Goal: Find specific page/section

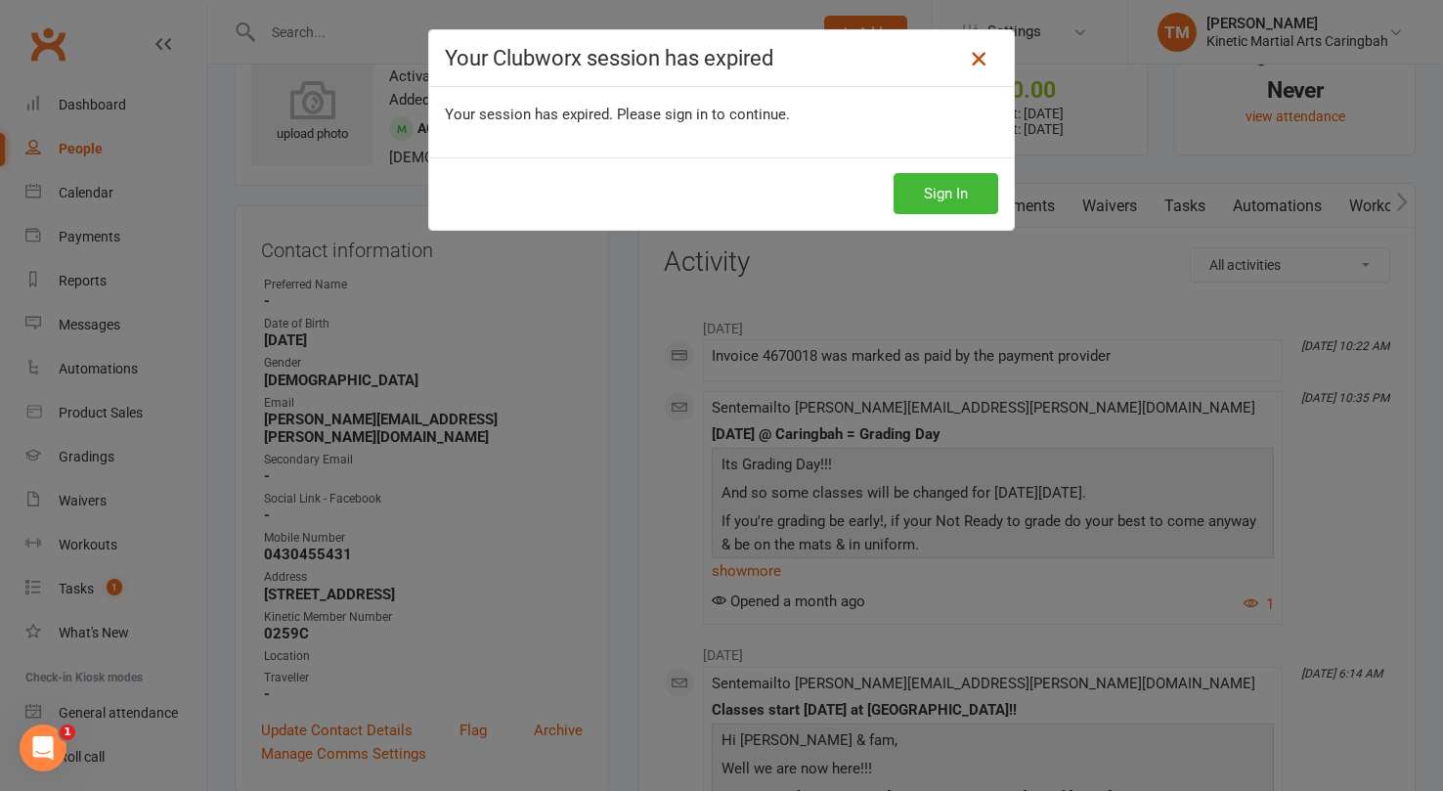
click at [963, 67] on link at bounding box center [978, 58] width 31 height 31
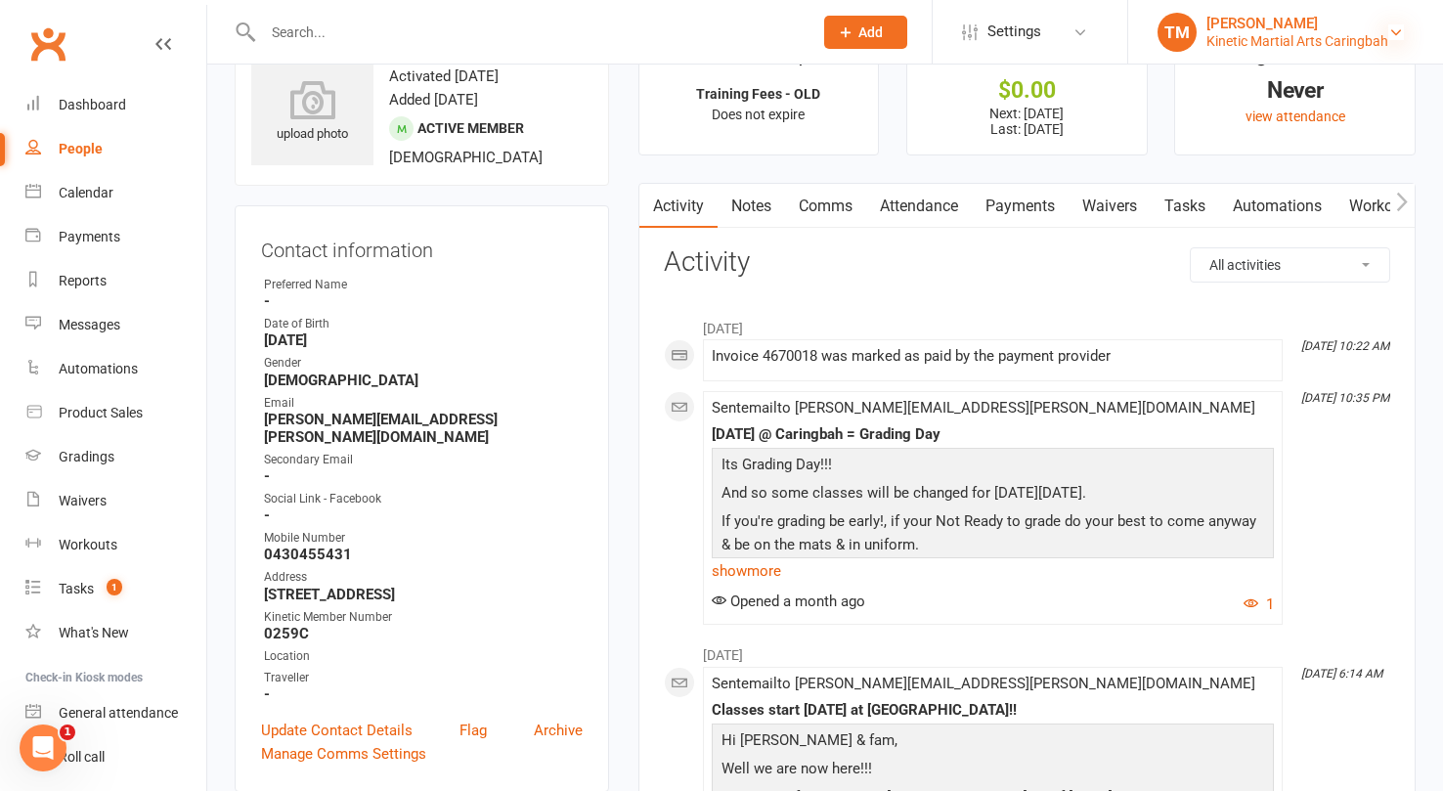
click at [1390, 29] on icon at bounding box center [1396, 32] width 16 height 16
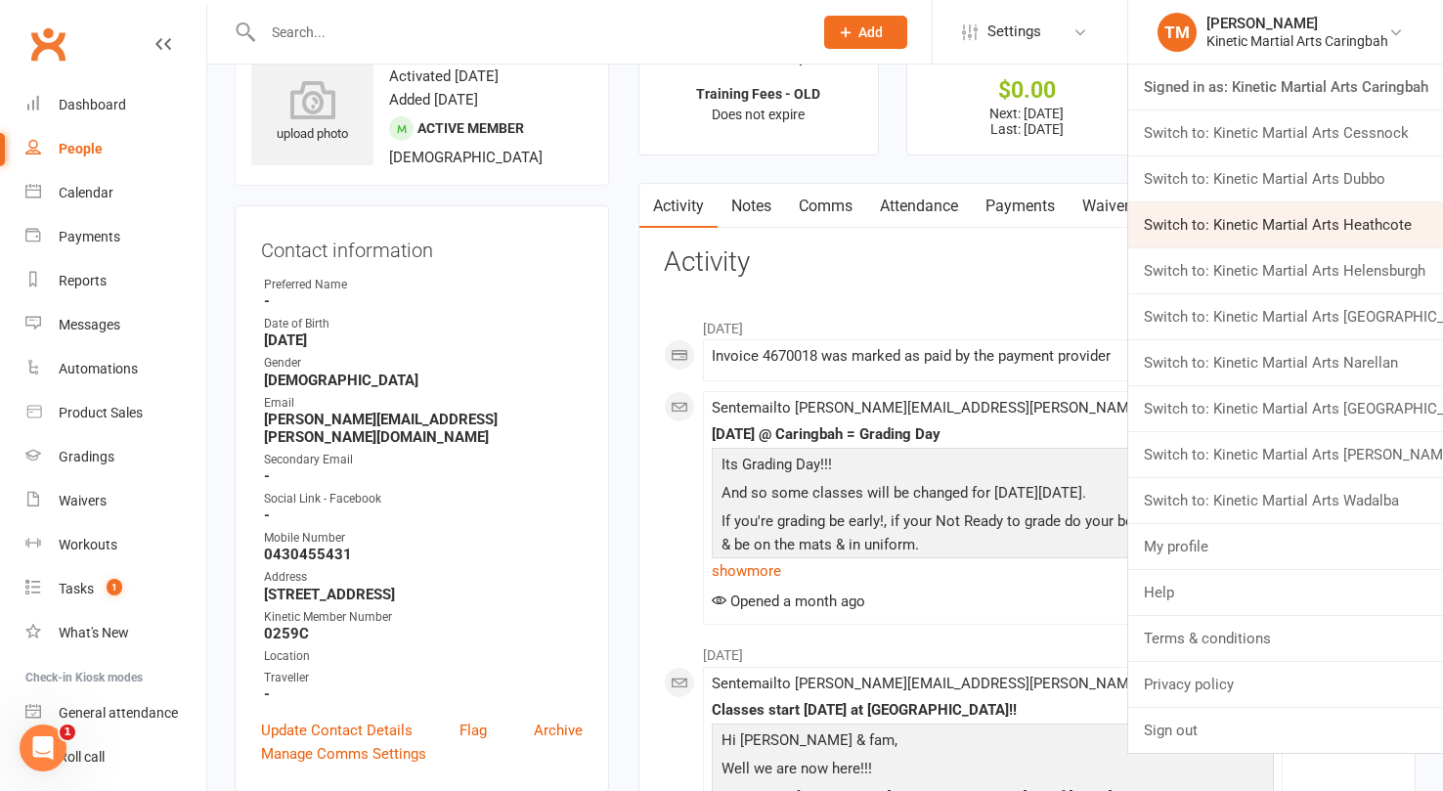
click at [1311, 218] on link "Switch to: Kinetic Martial Arts Heathcote" at bounding box center [1285, 224] width 315 height 45
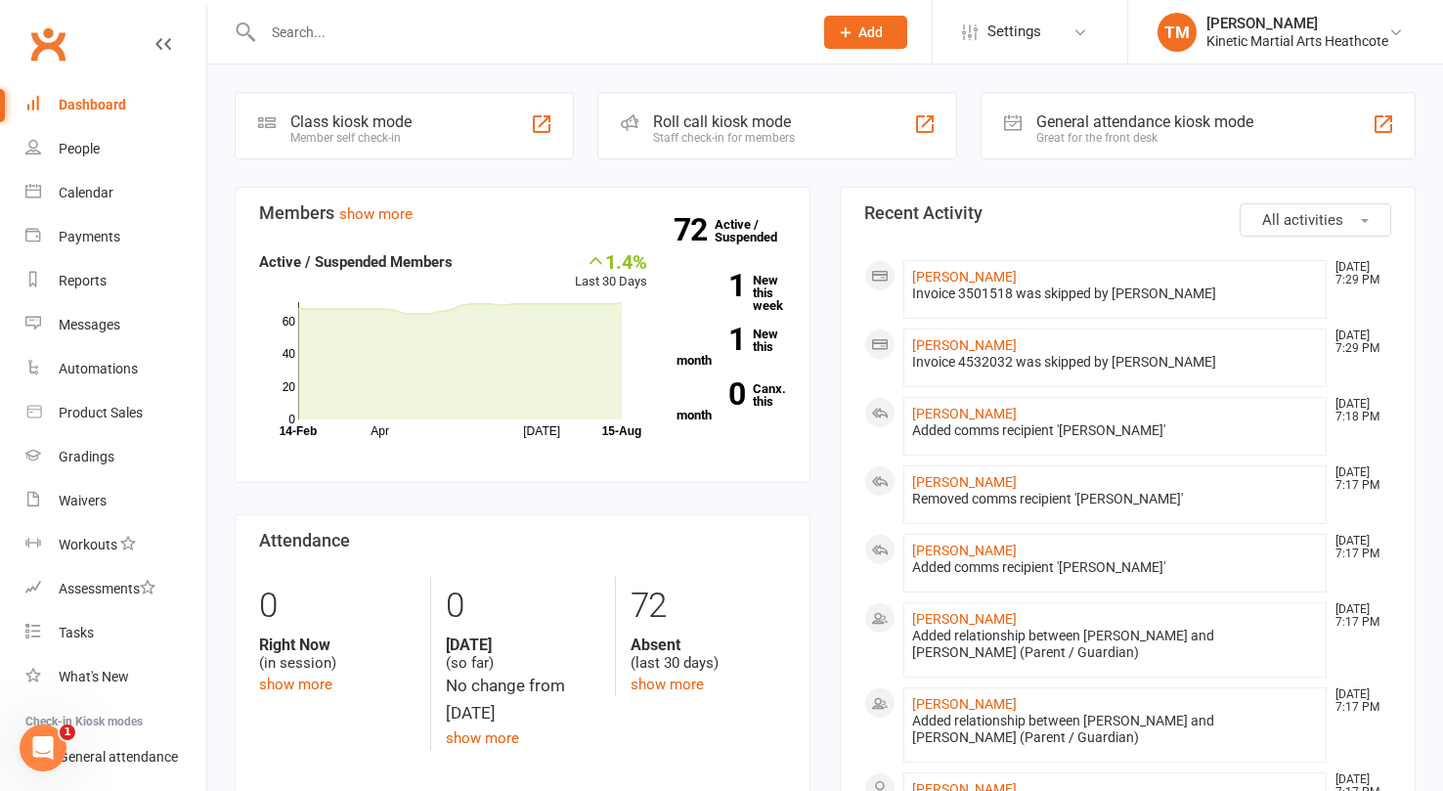
click at [440, 41] on input "text" at bounding box center [528, 32] width 542 height 27
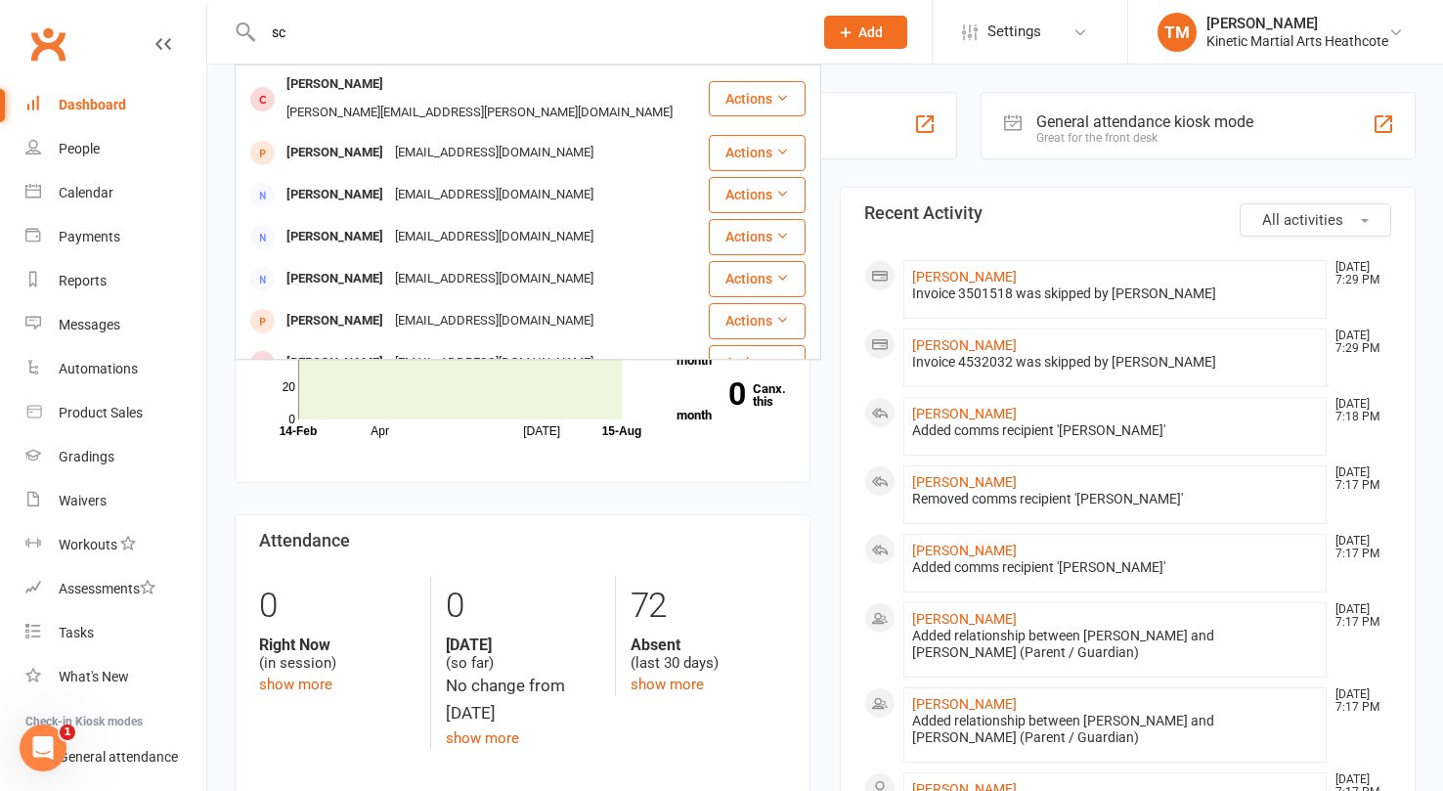
type input "s"
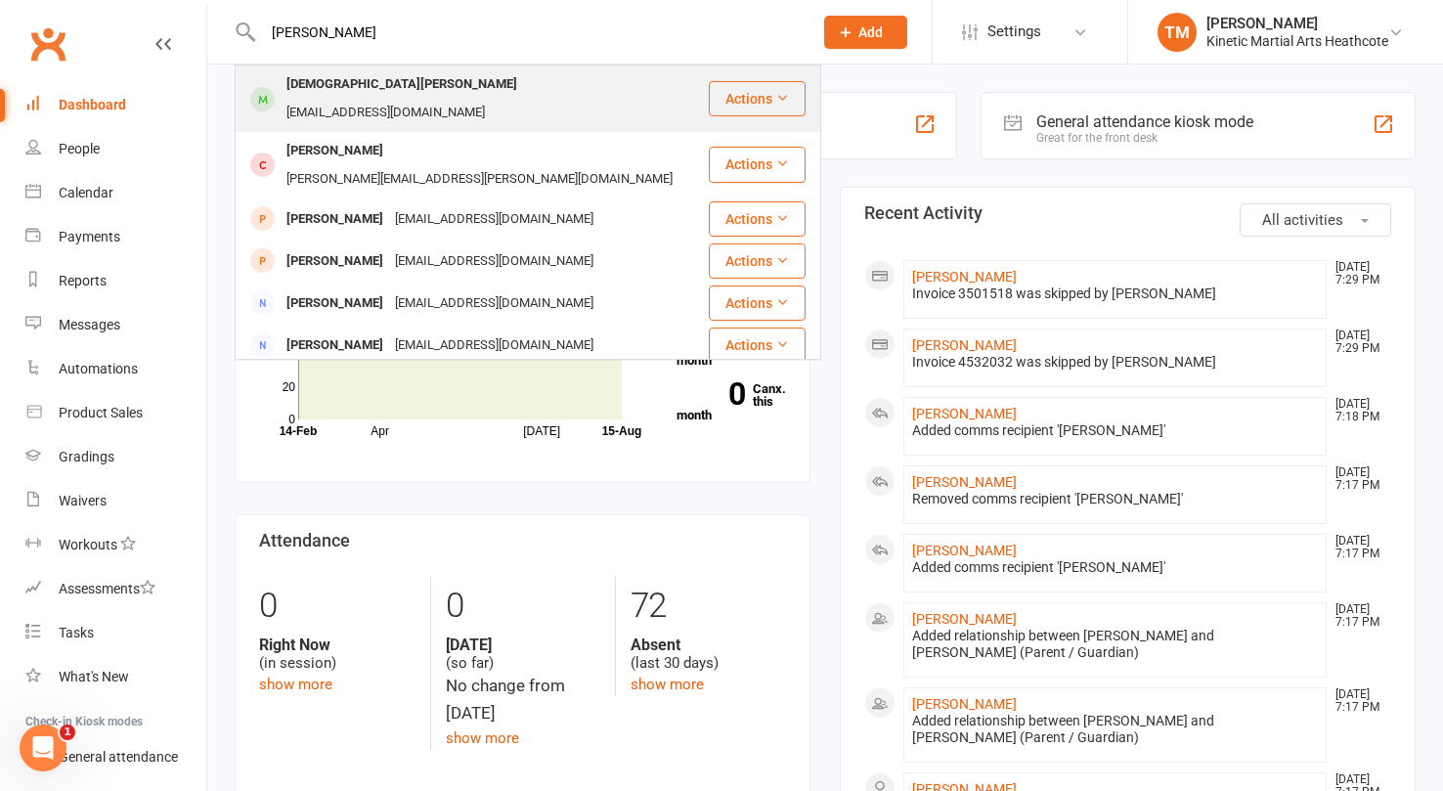
type input "christian scott"
click at [329, 89] on div "Christian Scott" at bounding box center [402, 84] width 242 height 28
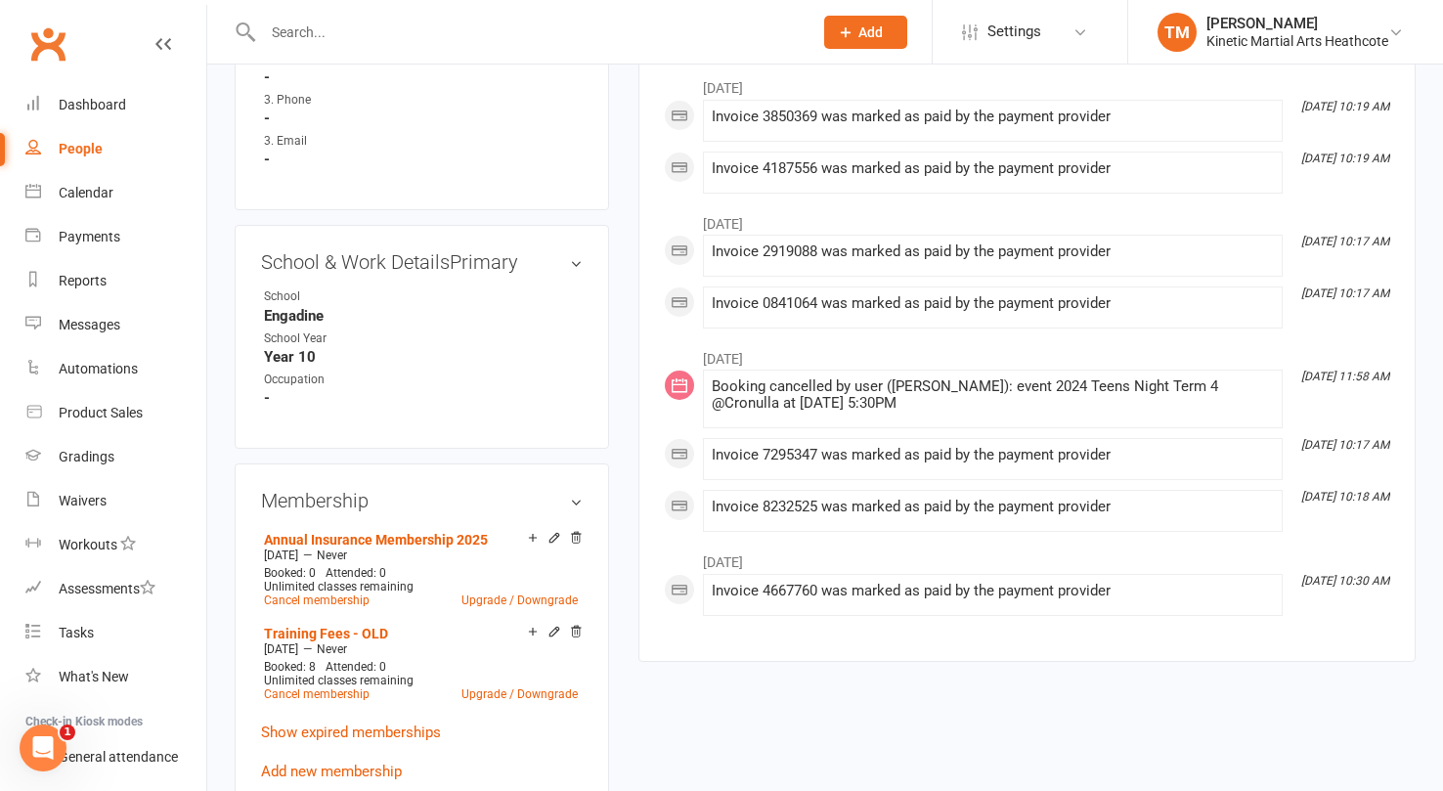
scroll to position [1437, 0]
